Goal: Answer question/provide support

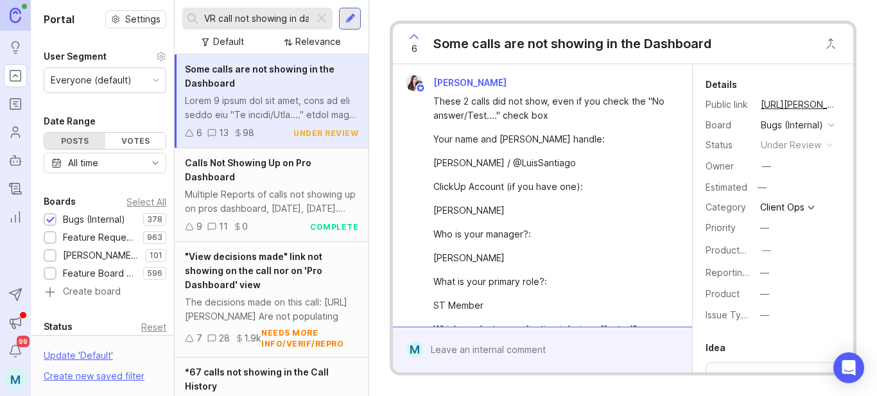
scroll to position [128, 0]
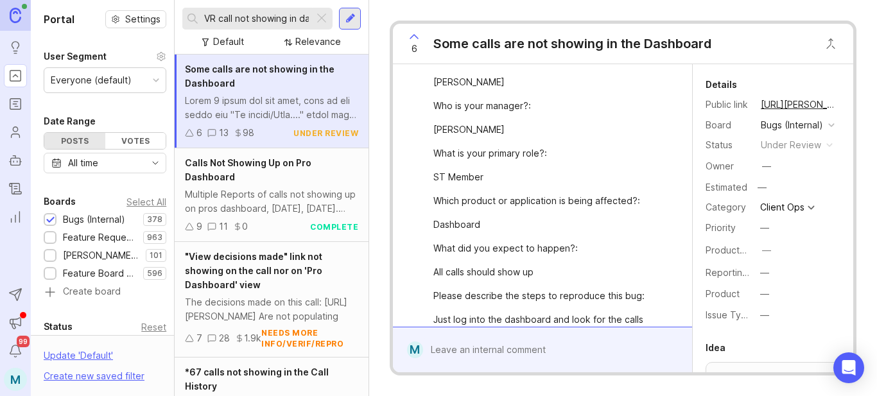
click at [320, 21] on div at bounding box center [321, 18] width 15 height 17
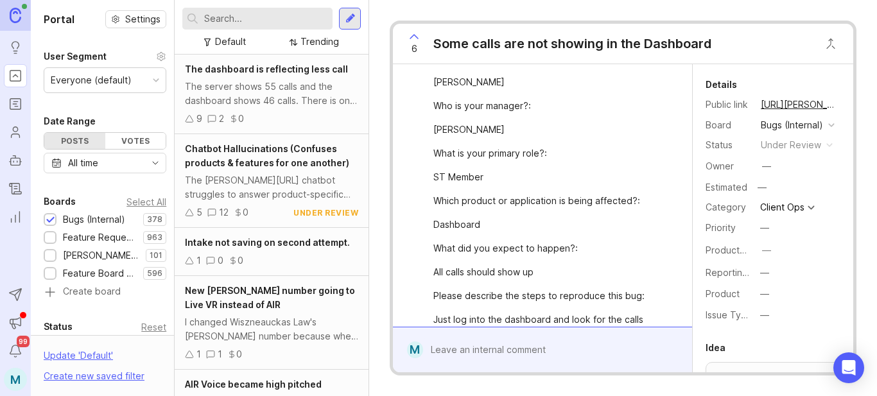
scroll to position [227, 0]
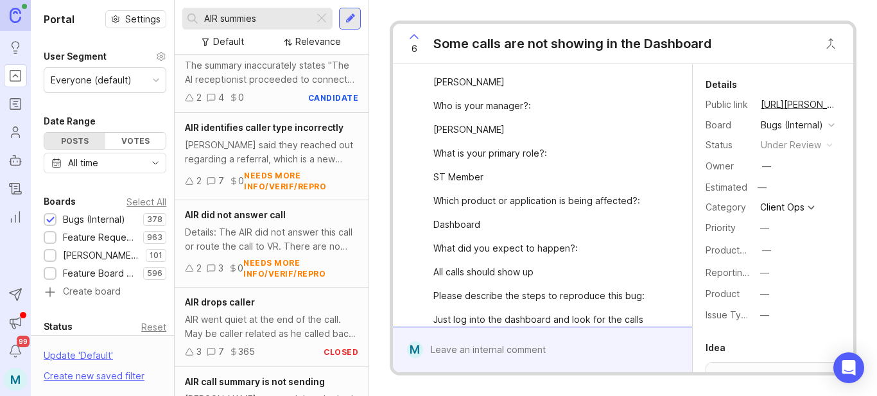
scroll to position [1219, 0]
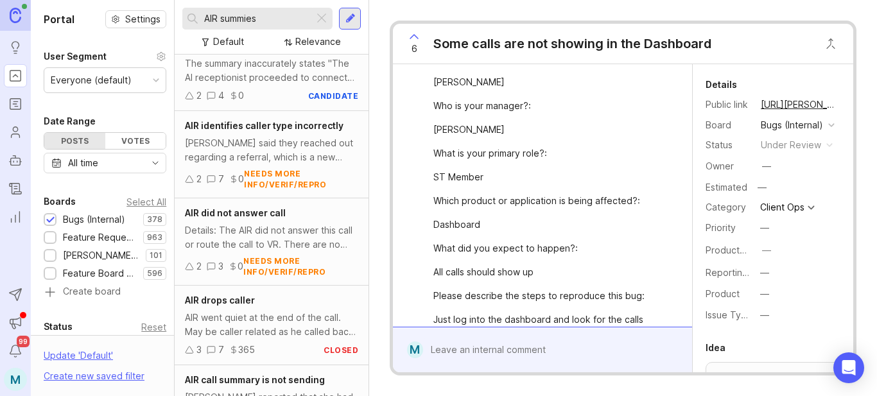
click at [246, 15] on input "AIR summies" at bounding box center [256, 19] width 105 height 14
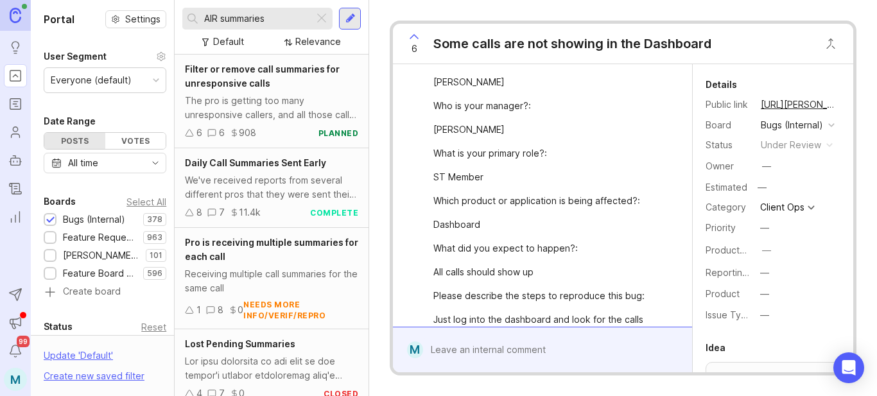
click at [289, 15] on input "AIR summaries" at bounding box center [256, 19] width 105 height 14
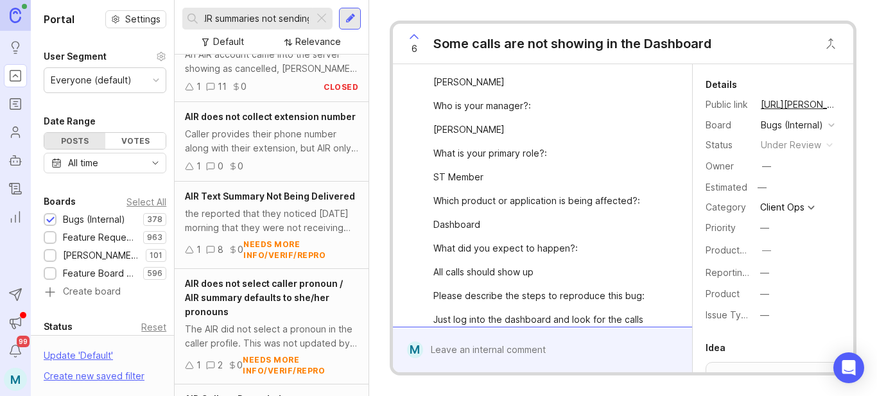
scroll to position [0, 11]
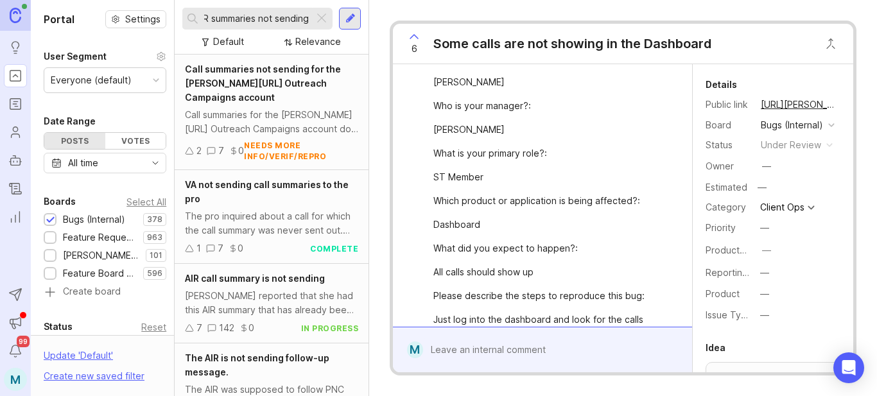
type input "AIR summaries not sending"
click at [277, 280] on span "AIR call summary is not sending" at bounding box center [255, 278] width 140 height 11
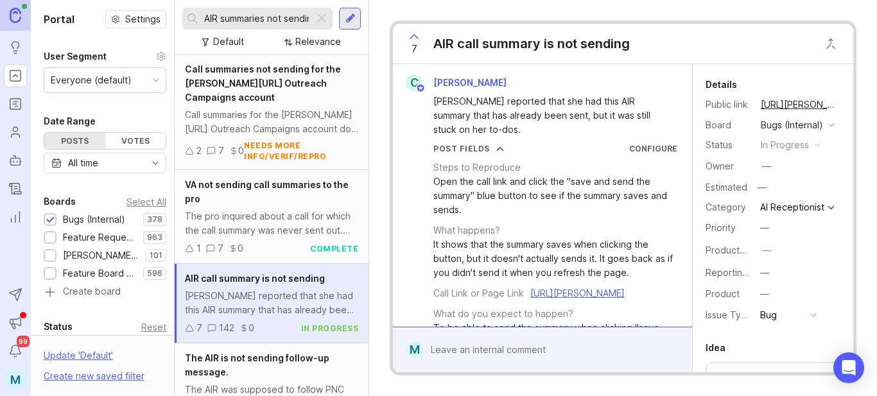
click at [254, 298] on div "[PERSON_NAME] reported that she had this AIR summary that has already been sent…" at bounding box center [271, 303] width 173 height 28
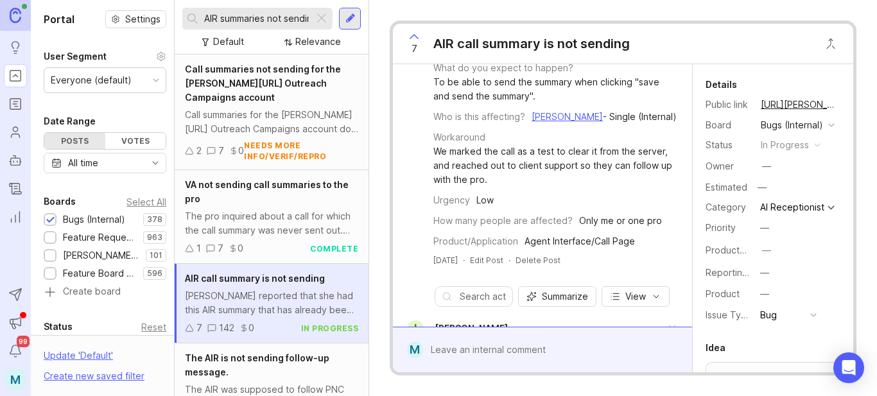
scroll to position [257, 0]
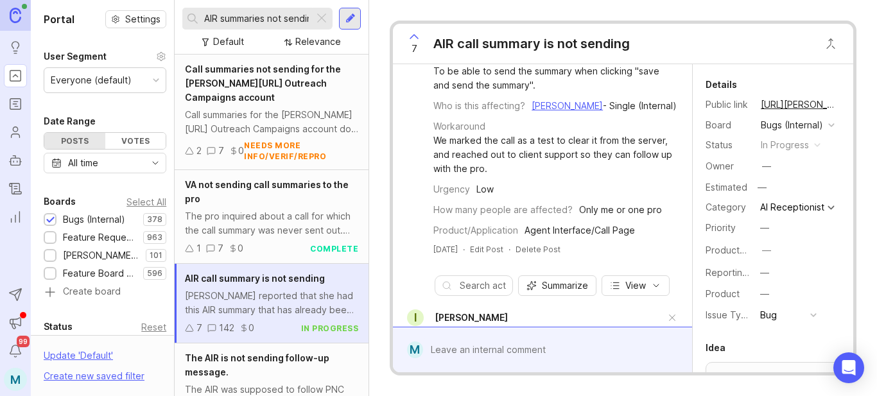
click at [502, 353] on div at bounding box center [551, 350] width 257 height 24
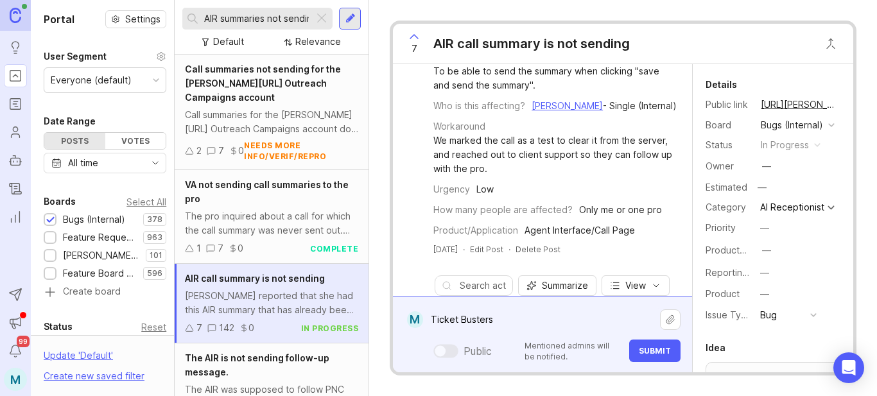
paste textarea "[URL][PERSON_NAME]"
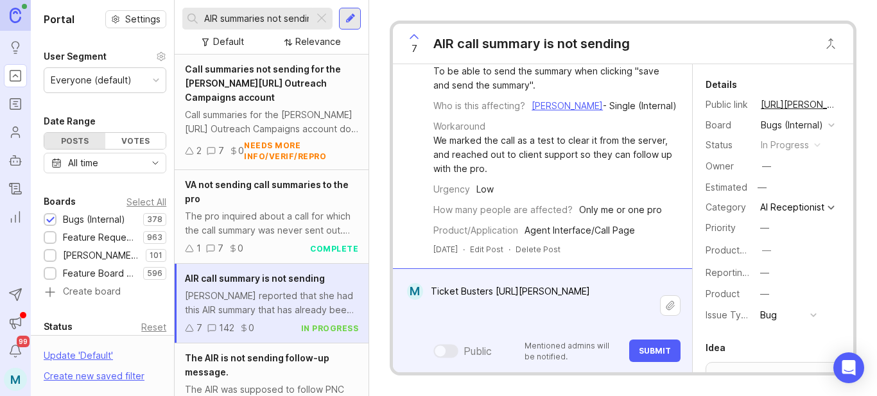
type textarea "Ticket Busters [URL][PERSON_NAME]"
click at [658, 355] on button "Submit" at bounding box center [654, 350] width 51 height 22
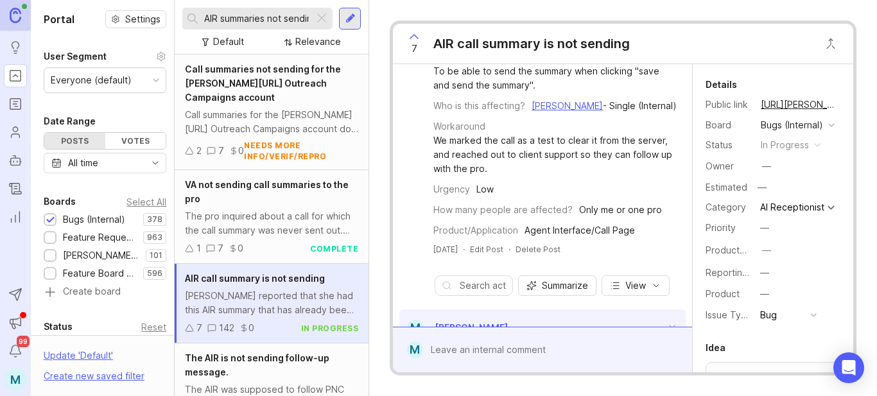
click at [840, 104] on button "copy icon" at bounding box center [849, 105] width 18 height 18
